Goal: Register for event/course

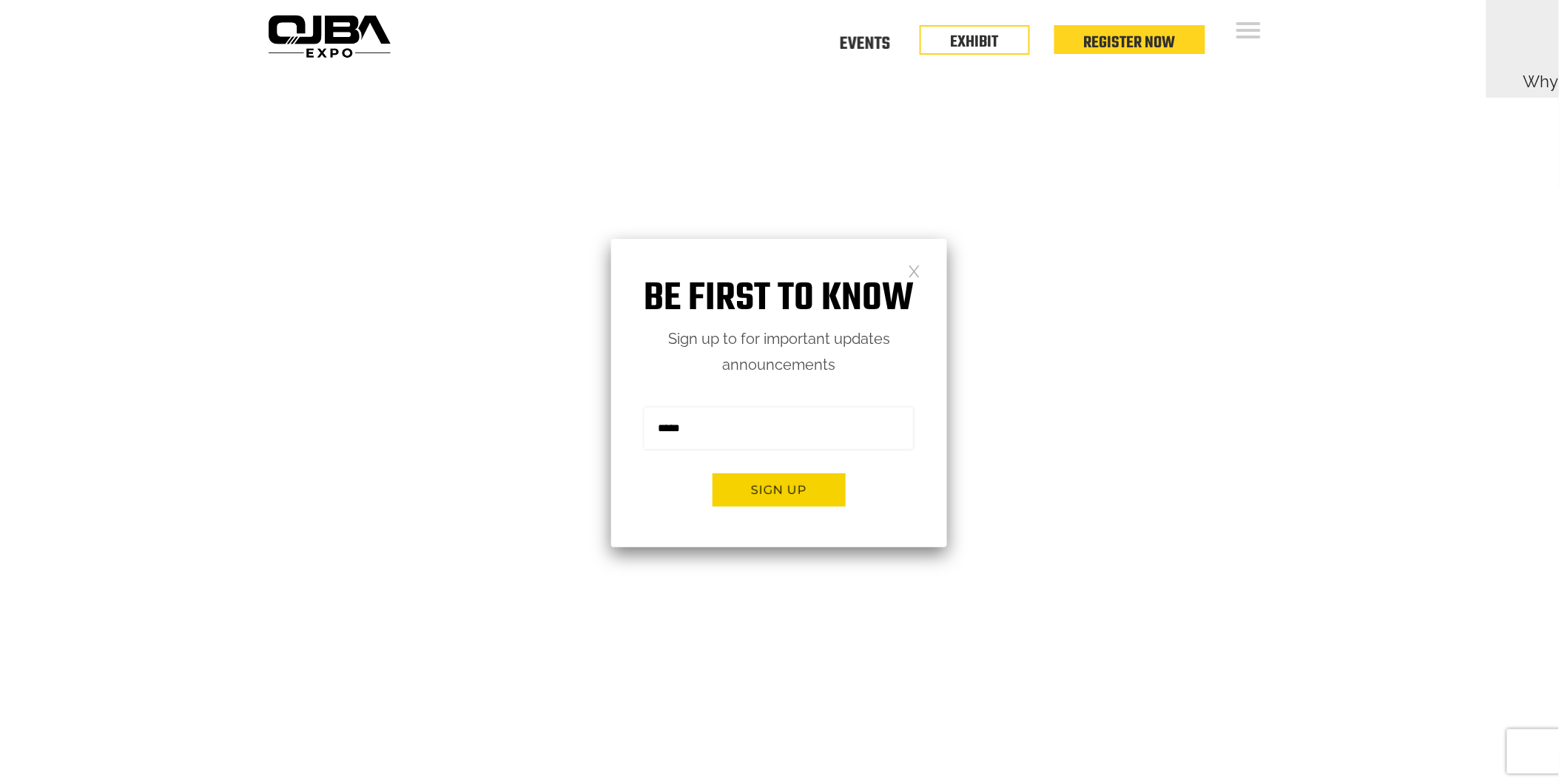
click at [919, 269] on link at bounding box center [914, 270] width 12 height 12
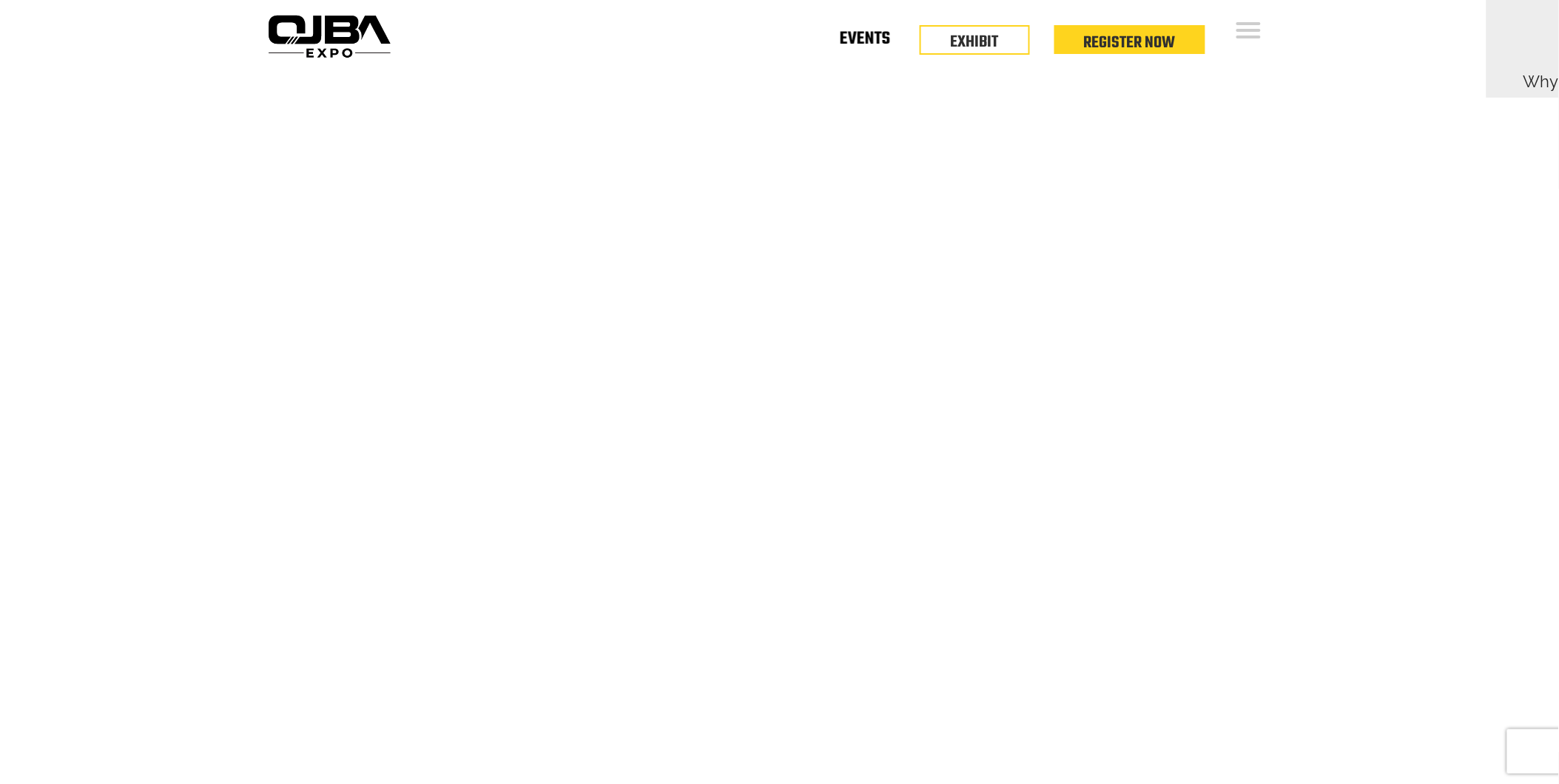
drag, startPoint x: 867, startPoint y: 40, endPoint x: 832, endPoint y: 47, distance: 35.7
click at [867, 45] on link "Events" at bounding box center [865, 45] width 50 height 0
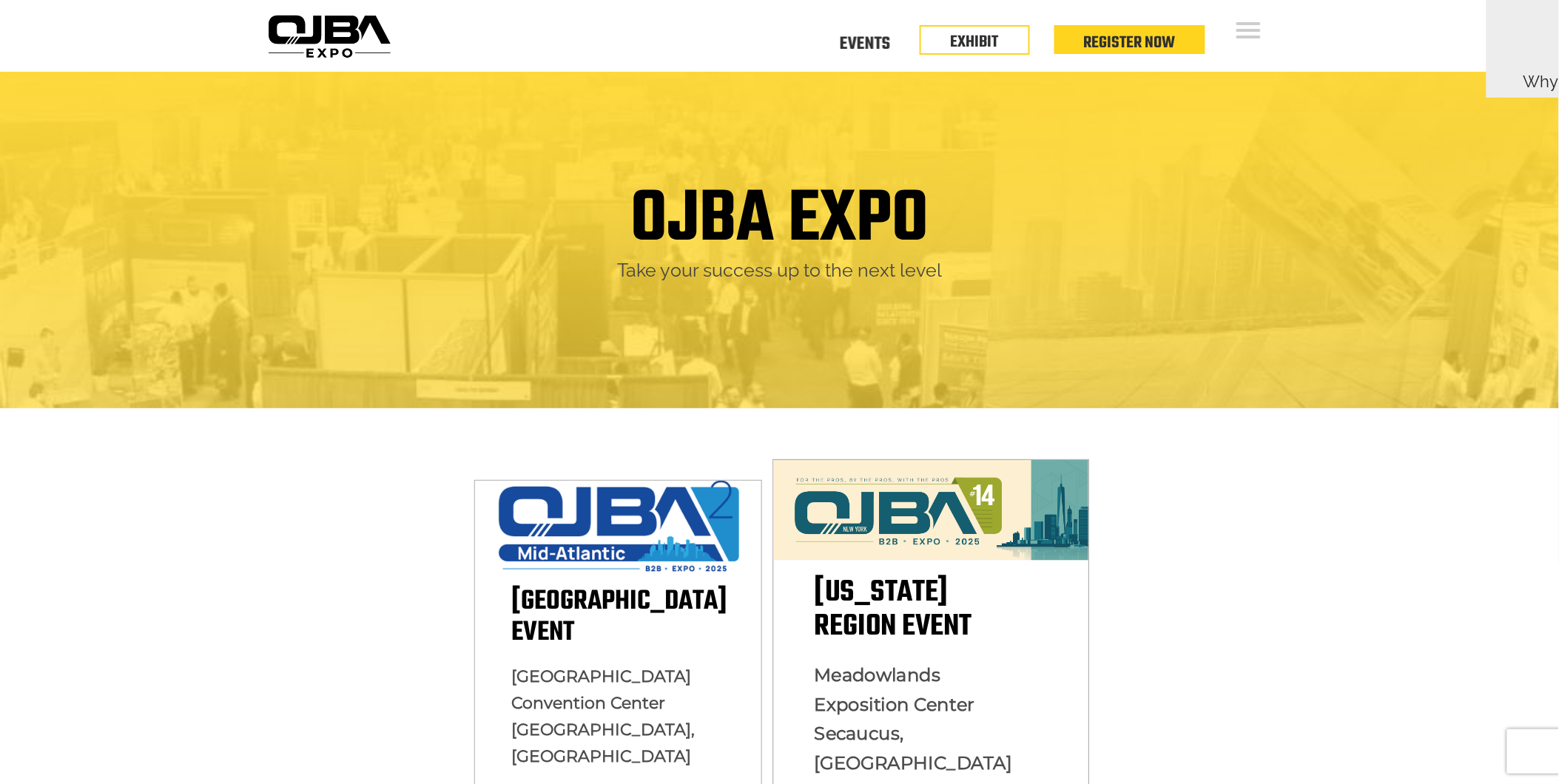
click at [914, 520] on img at bounding box center [931, 510] width 315 height 100
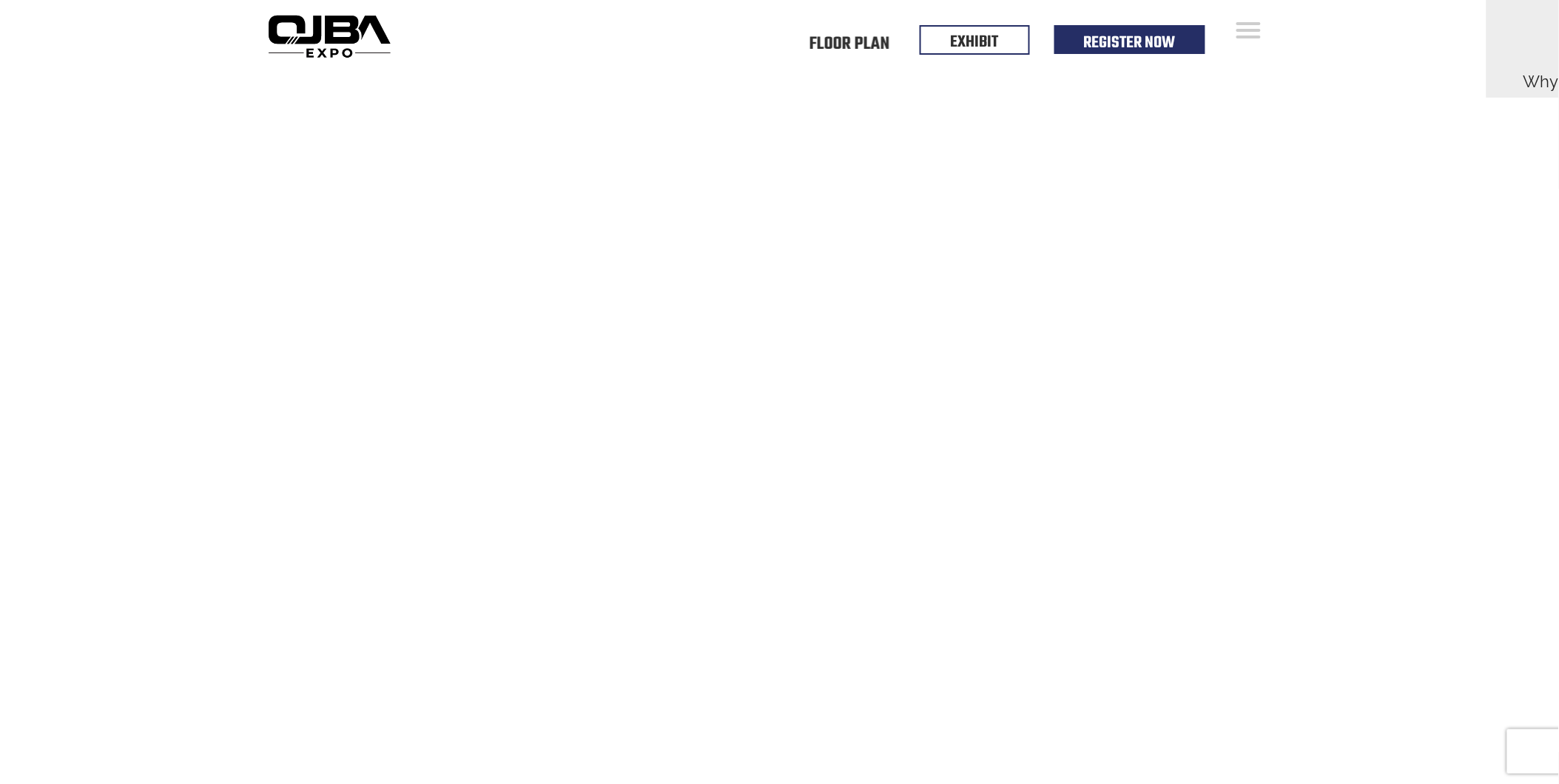
click at [855, 180] on video at bounding box center [780, 462] width 1559 height 780
click at [887, 300] on video at bounding box center [780, 462] width 1559 height 780
click at [1130, 49] on link "Register Now" at bounding box center [1130, 39] width 92 height 26
